Goal: Transaction & Acquisition: Purchase product/service

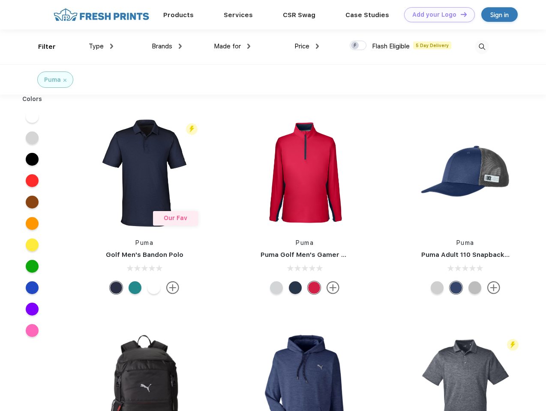
scroll to position [0, 0]
click at [436, 15] on link "Add your Logo Design Tool" at bounding box center [439, 14] width 71 height 15
click at [0, 0] on div "Design Tool" at bounding box center [0, 0] width 0 height 0
click at [460, 14] on link "Add your Logo Design Tool" at bounding box center [439, 14] width 71 height 15
click at [41, 47] on div "Filter" at bounding box center [47, 47] width 18 height 10
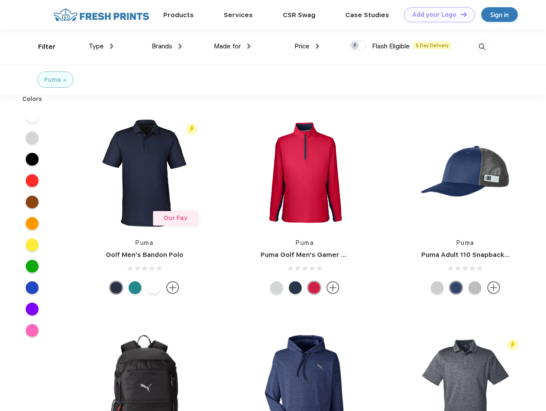
click at [101, 46] on span "Type" at bounding box center [96, 46] width 15 height 8
click at [167, 46] on span "Brands" at bounding box center [162, 46] width 21 height 8
click at [232, 46] on span "Made for" at bounding box center [227, 46] width 27 height 8
click at [307, 46] on span "Price" at bounding box center [301, 46] width 15 height 8
click at [358, 46] on div at bounding box center [358, 45] width 17 height 9
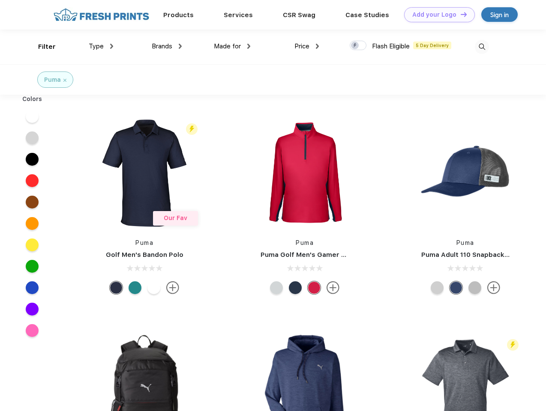
click at [355, 46] on input "checkbox" at bounding box center [353, 43] width 6 height 6
click at [482, 47] on img at bounding box center [482, 47] width 14 height 14
